Goal: Task Accomplishment & Management: Manage account settings

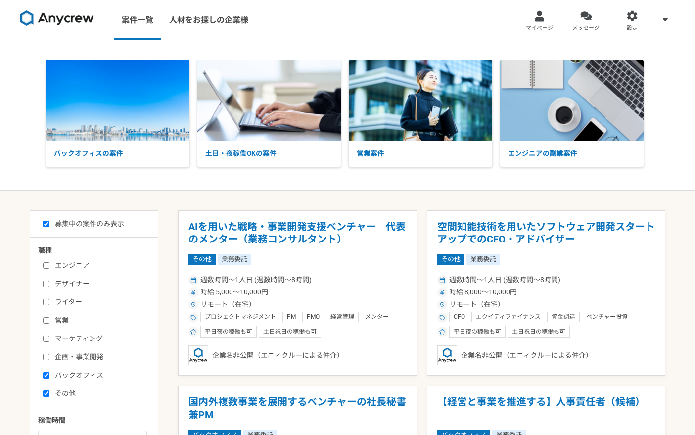
click at [77, 22] on img at bounding box center [57, 18] width 74 height 16
checkbox input "false"
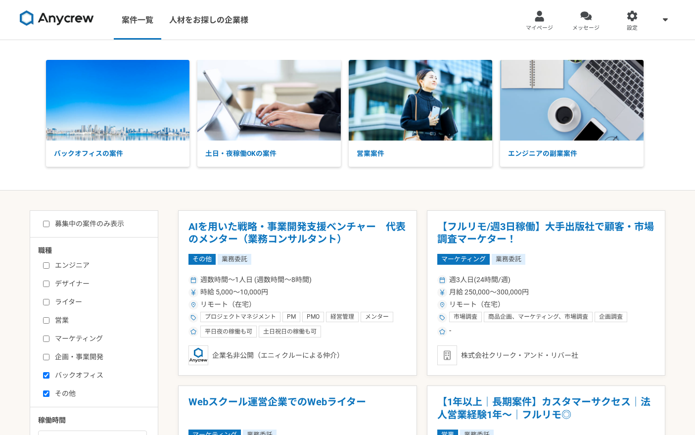
click at [111, 25] on div "案件一覧 人材をお探しの企業様" at bounding box center [132, 20] width 264 height 40
click at [126, 25] on link "案件一覧" at bounding box center [137, 20] width 47 height 40
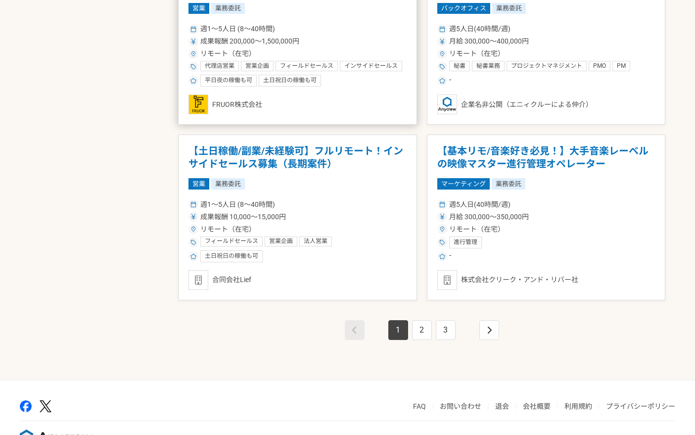
scroll to position [1684, 0]
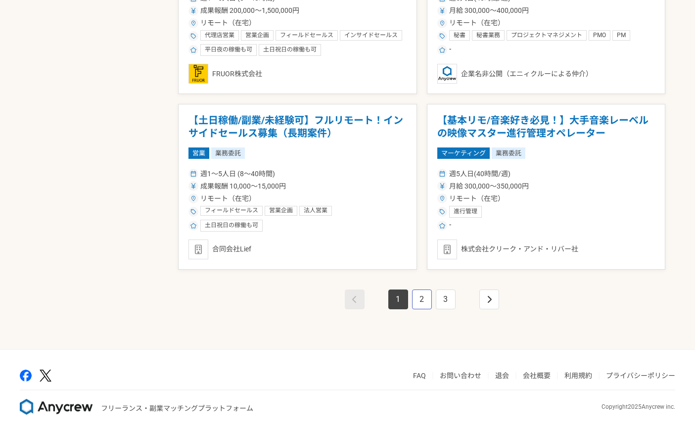
click at [420, 295] on link "2" at bounding box center [422, 299] width 20 height 20
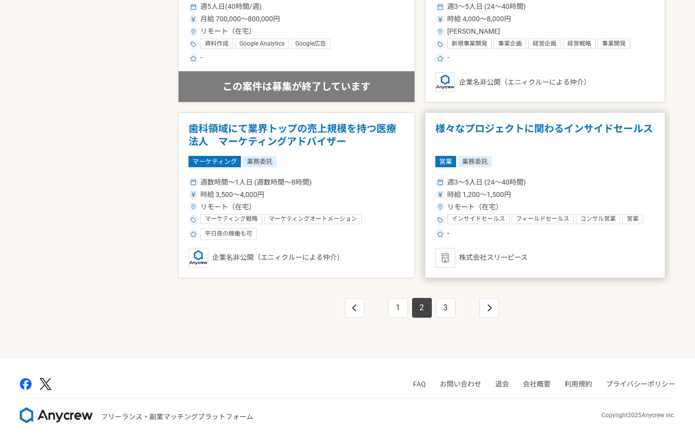
scroll to position [1680, 0]
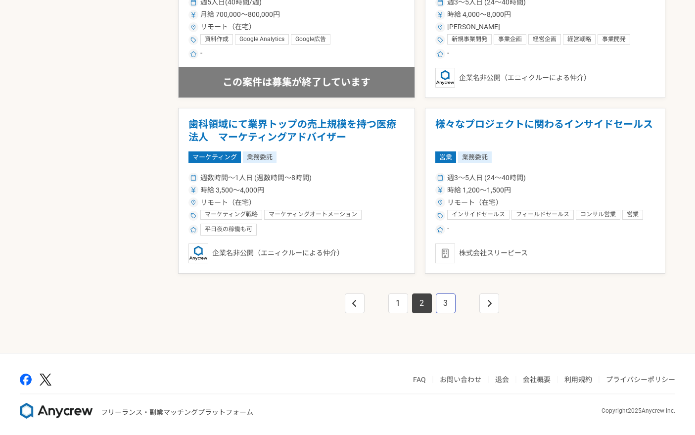
click at [444, 308] on link "3" at bounding box center [446, 303] width 20 height 20
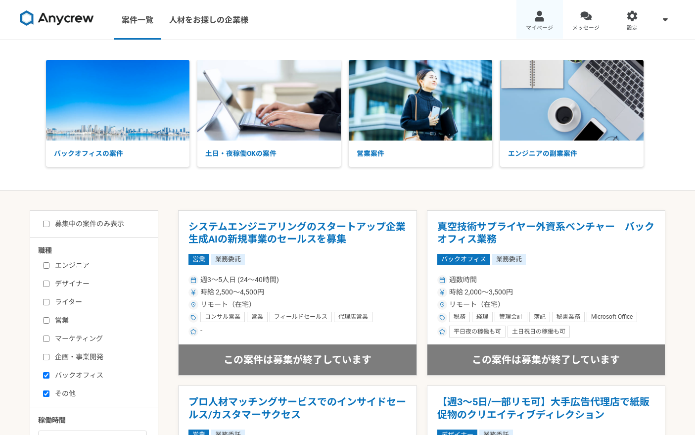
click at [553, 13] on link "マイページ" at bounding box center [539, 20] width 46 height 40
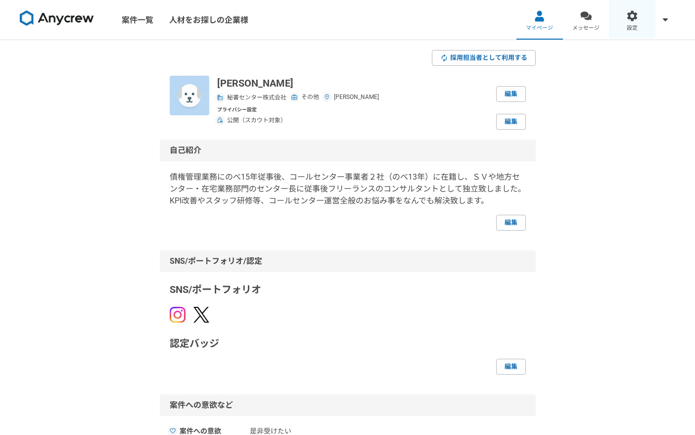
click at [638, 19] on link "設定" at bounding box center [632, 20] width 46 height 40
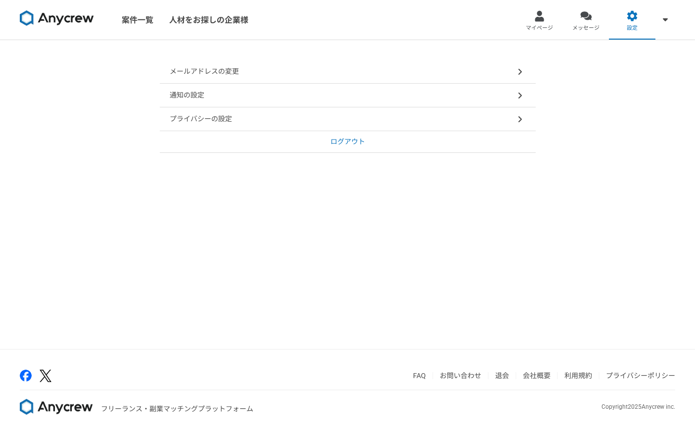
click at [330, 141] on p "ログアウト" at bounding box center [347, 141] width 35 height 10
